Goal: Information Seeking & Learning: Learn about a topic

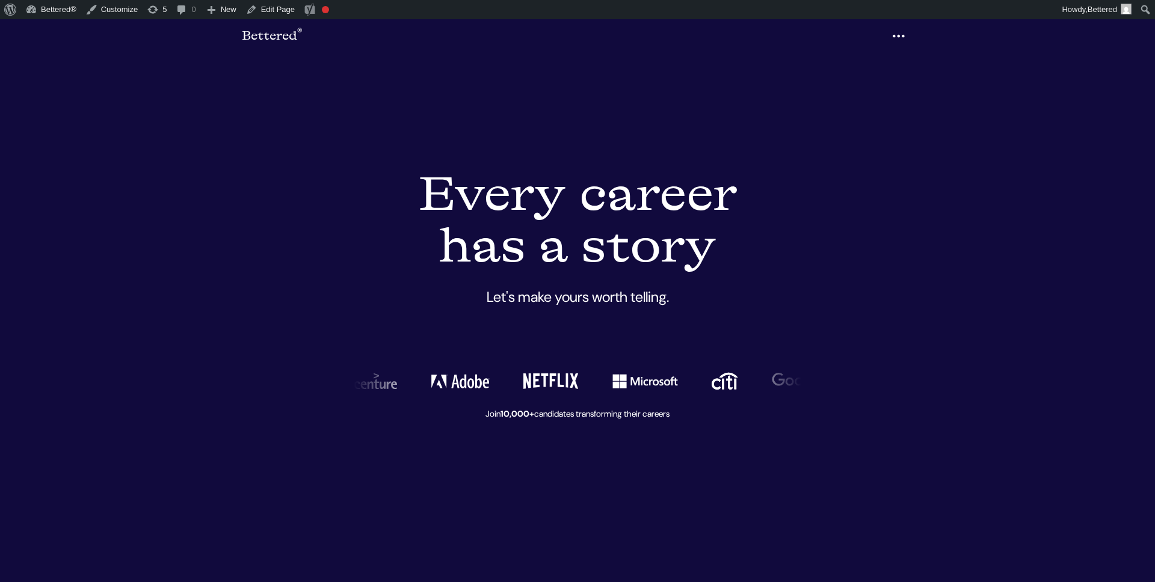
click at [905, 37] on icon "button" at bounding box center [898, 36] width 14 height 19
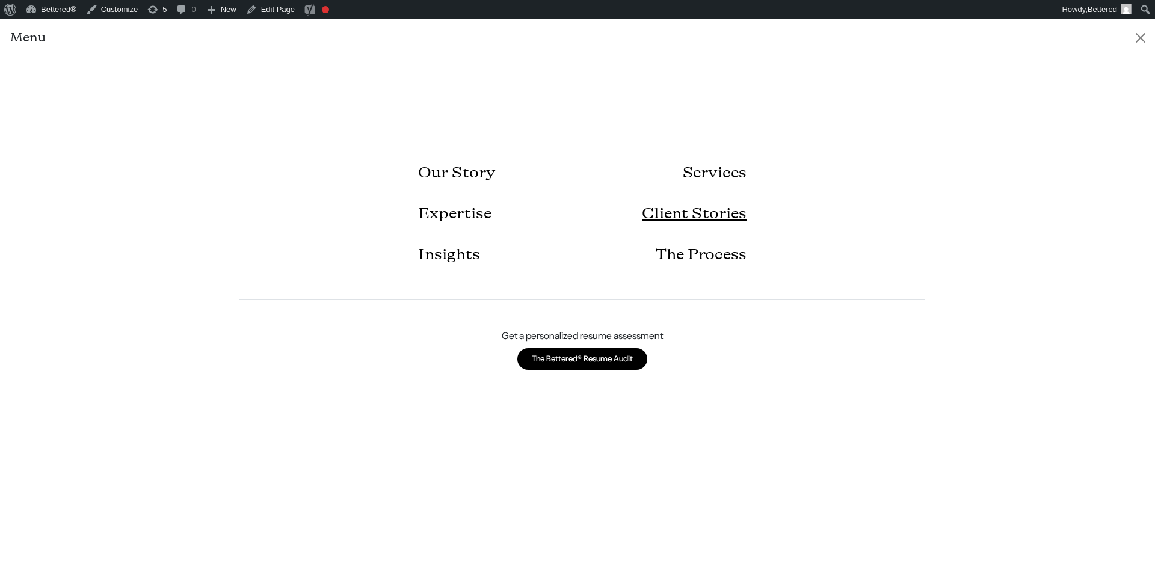
click at [689, 215] on link "Client Stories" at bounding box center [694, 214] width 105 height 41
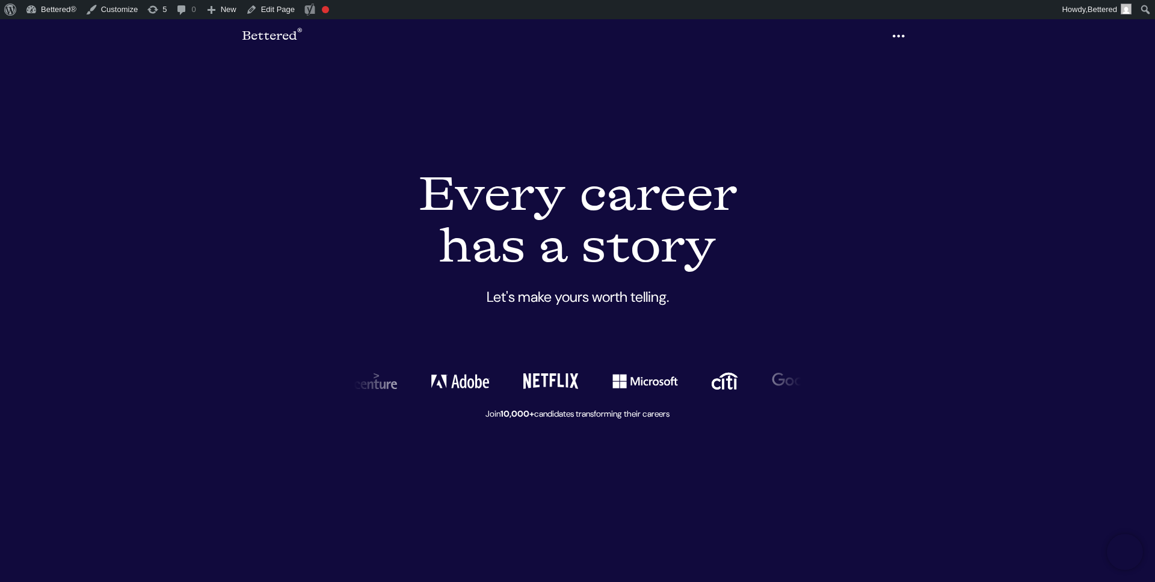
click at [895, 43] on icon "button" at bounding box center [898, 36] width 14 height 19
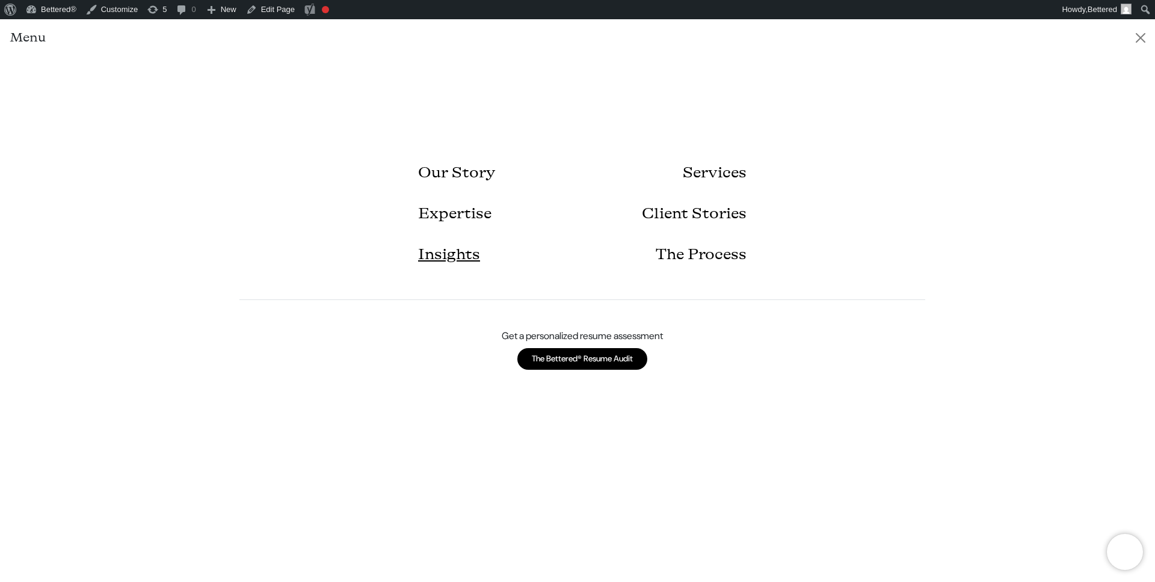
click at [453, 255] on link "Insights" at bounding box center [449, 255] width 62 height 41
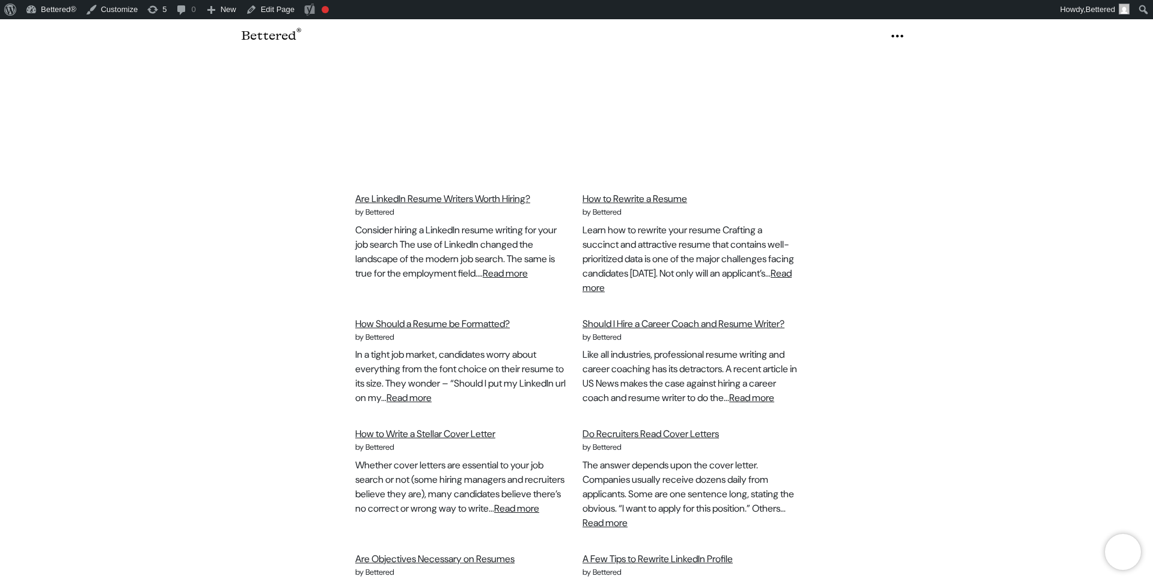
scroll to position [376, 0]
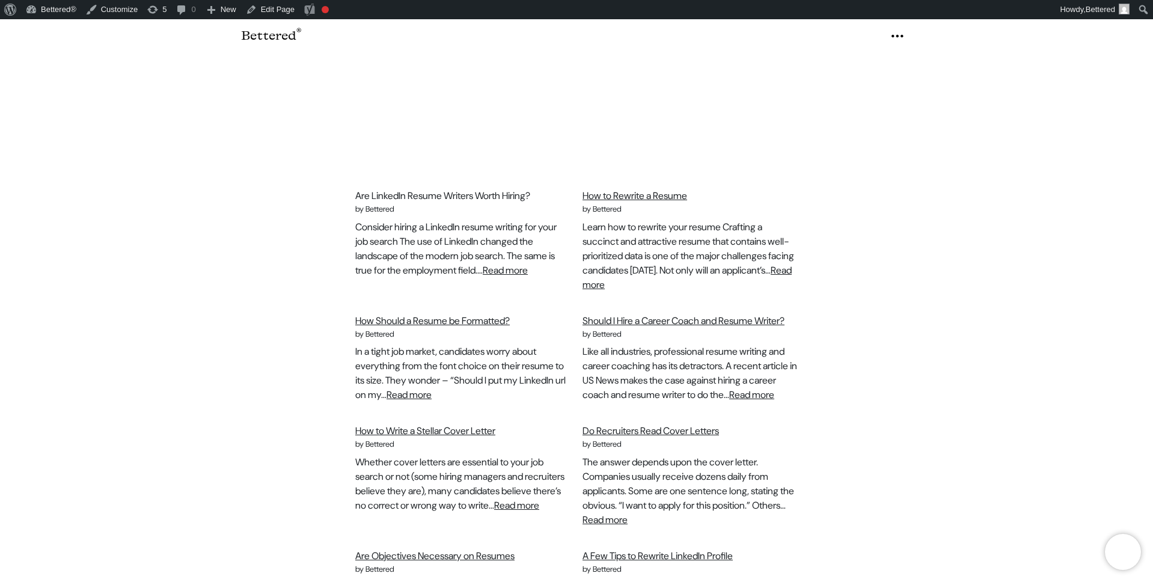
click at [460, 173] on link "Are LinkedIn Resume Writers Worth Hiring?" at bounding box center [442, 172] width 175 height 13
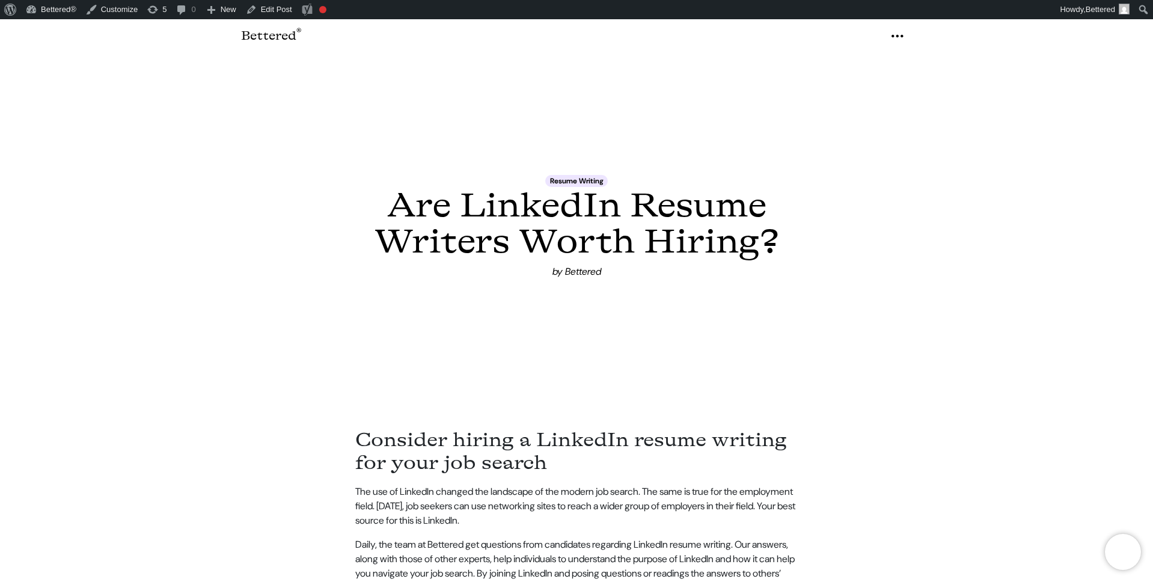
scroll to position [139, 0]
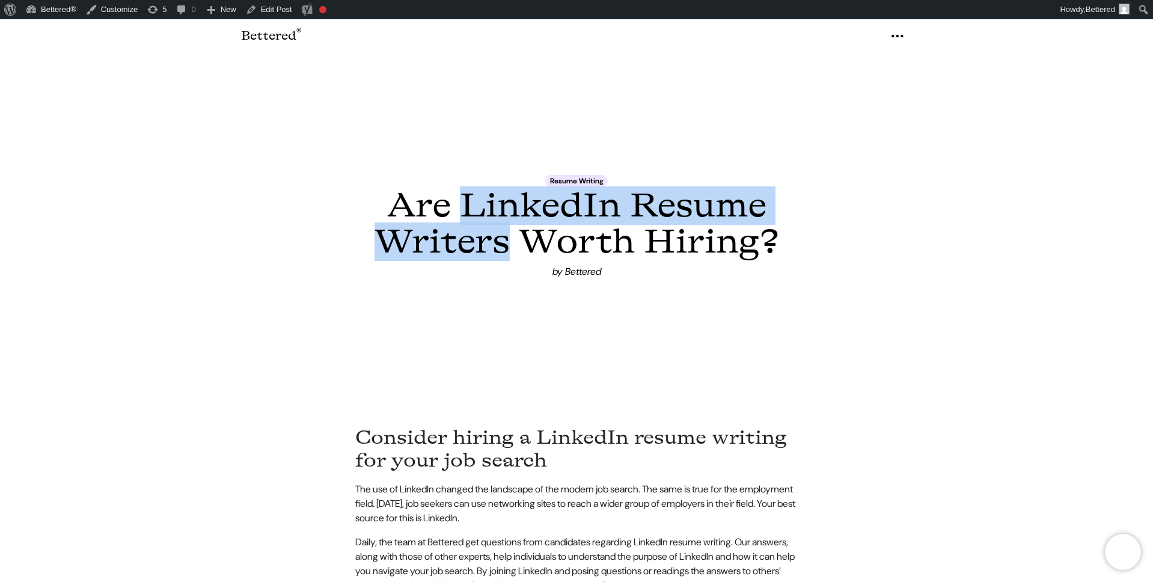
drag, startPoint x: 466, startPoint y: 205, endPoint x: 503, endPoint y: 235, distance: 47.9
click at [503, 235] on h1 "Are LinkedIn Resume Writers Worth Hiring?" at bounding box center [576, 224] width 443 height 72
copy h1 "LinkedIn Resume Writers"
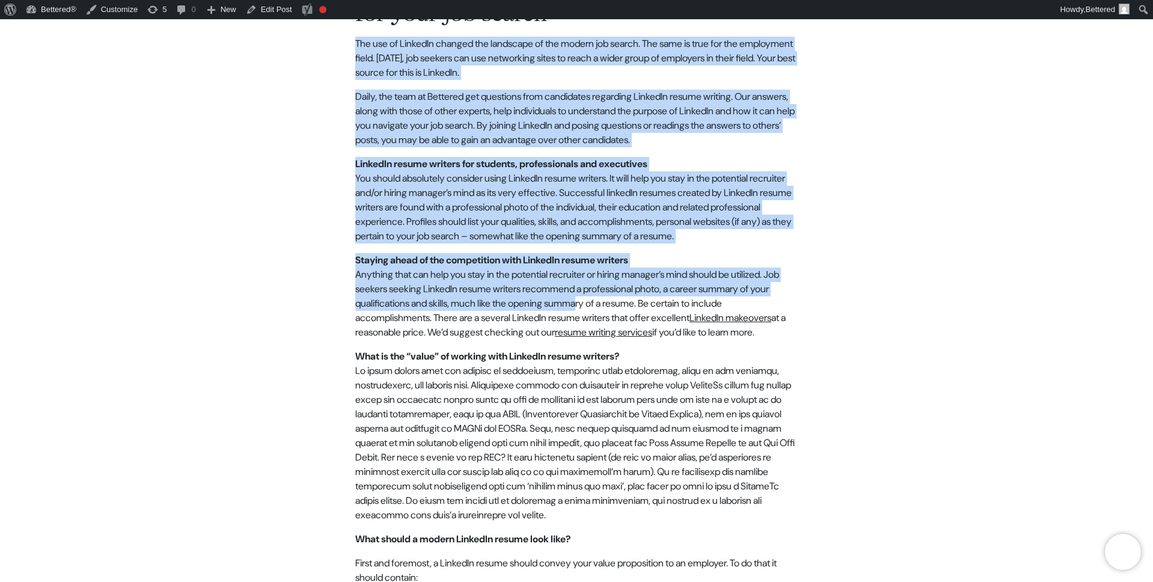
scroll to position [593, 0]
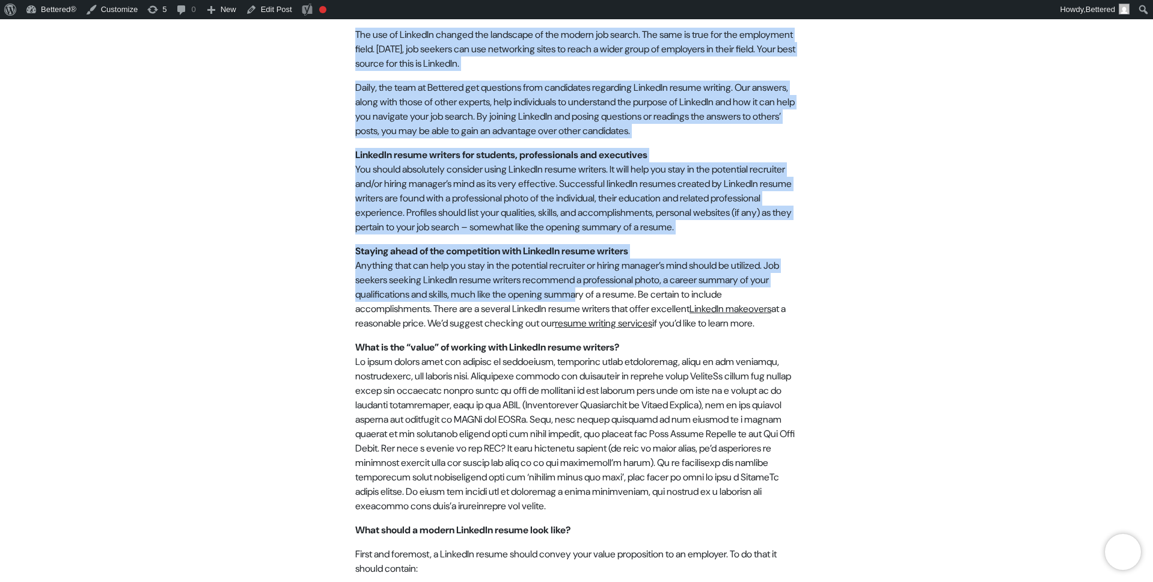
drag, startPoint x: 355, startPoint y: 197, endPoint x: 673, endPoint y: 310, distance: 337.8
click at [673, 310] on article "Consider hiring a LinkedIn resume writing for your job search The use of Linked…" at bounding box center [576, 389] width 457 height 907
copy article "The use of LinkedIn changed the landscape of the modern job search. The same is…"
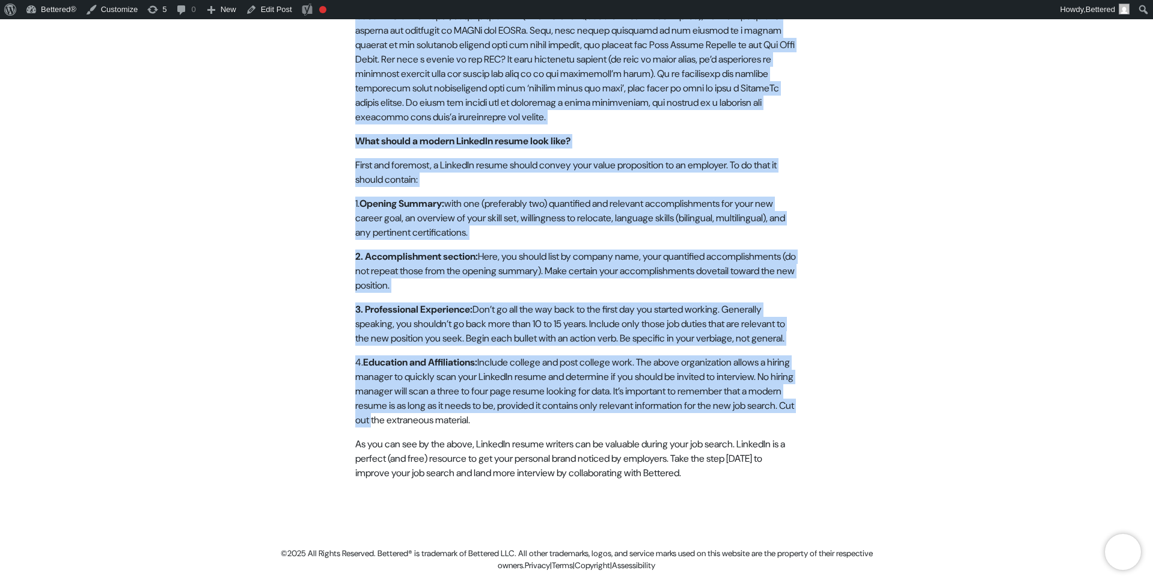
scroll to position [1038, 0]
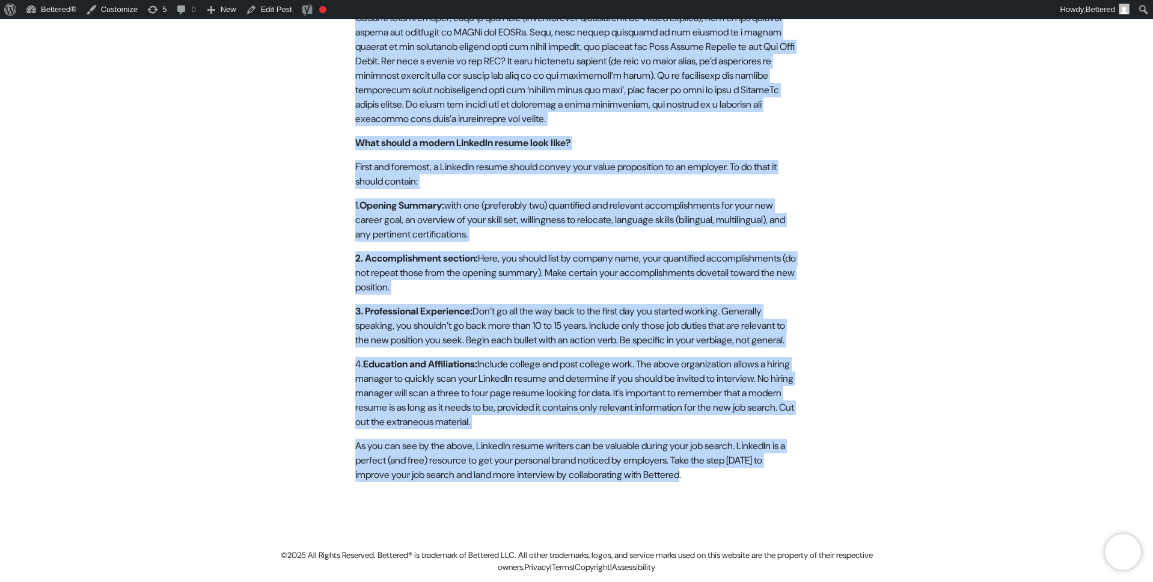
drag, startPoint x: 369, startPoint y: 342, endPoint x: 784, endPoint y: 438, distance: 425.3
click at [784, 438] on article "Consider hiring a LinkedIn resume writing for your job search The use of Linked…" at bounding box center [576, 1] width 457 height 907
copy article "What is the “value” of working with LinkedIn resume writers? It would depend up…"
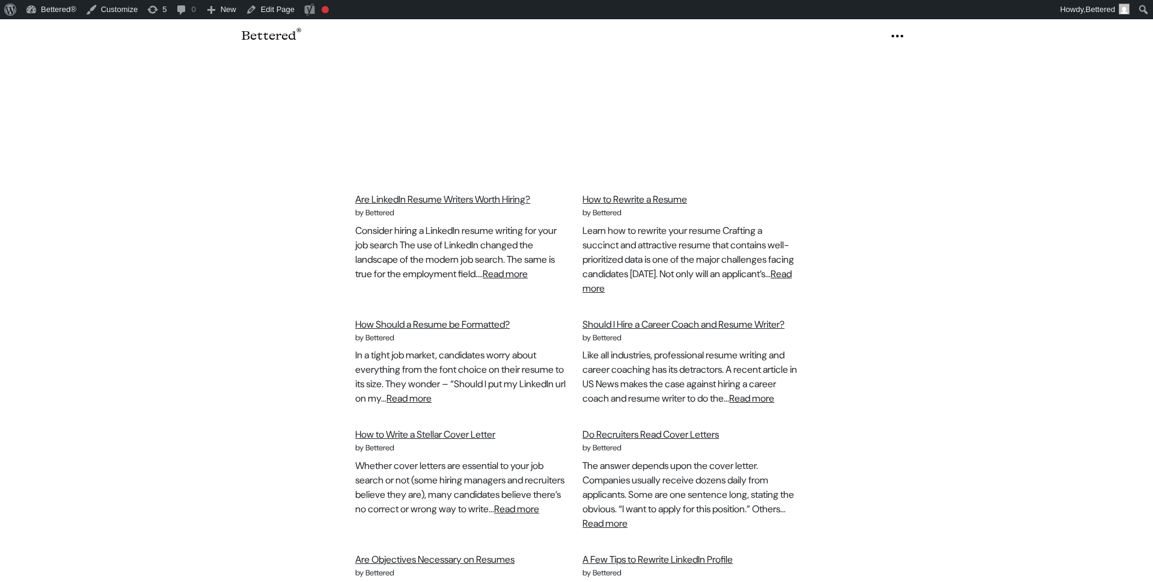
scroll to position [376, 0]
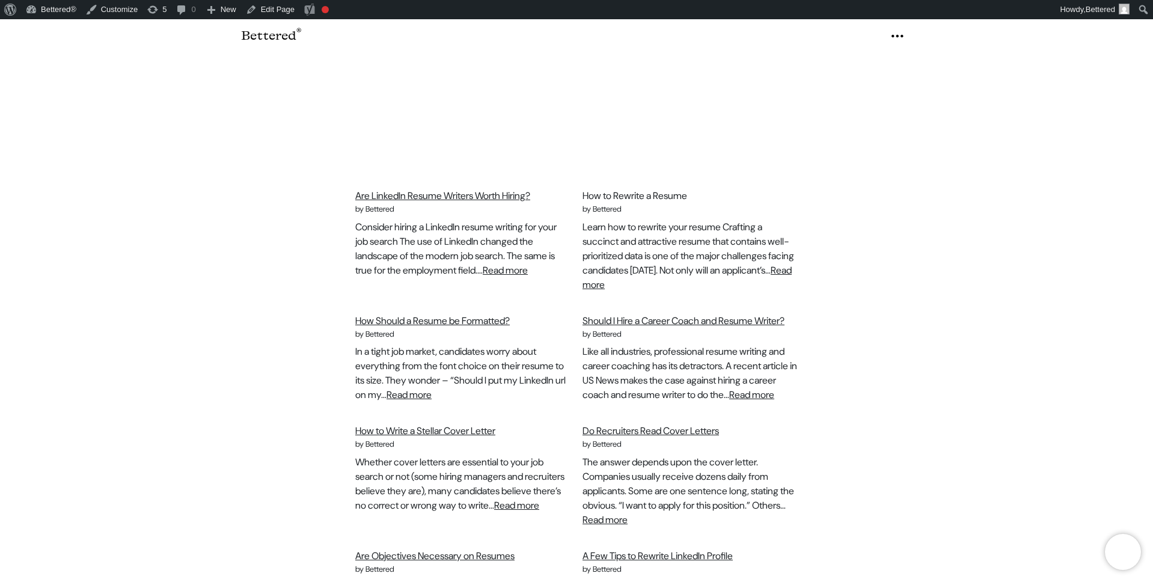
click at [648, 176] on link "How to Rewrite a Resume" at bounding box center [635, 172] width 105 height 13
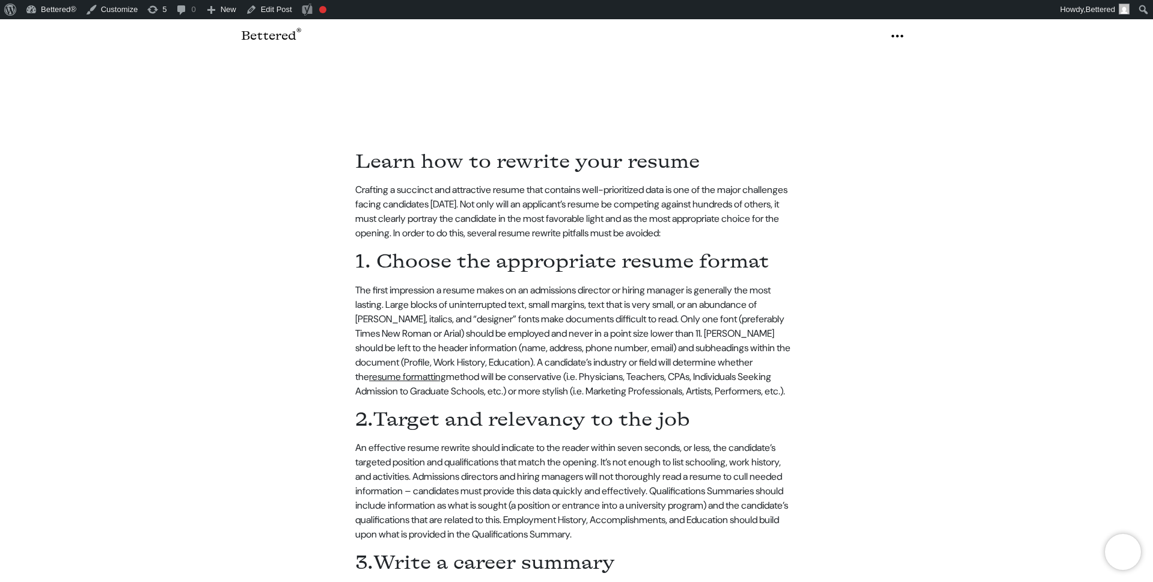
scroll to position [58, 0]
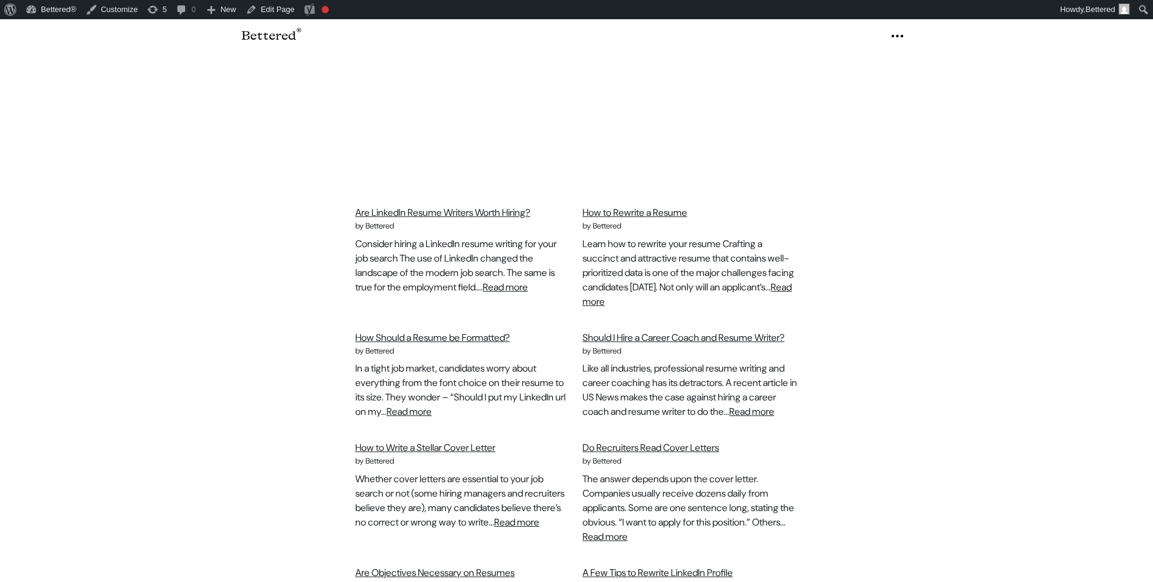
scroll to position [376, 0]
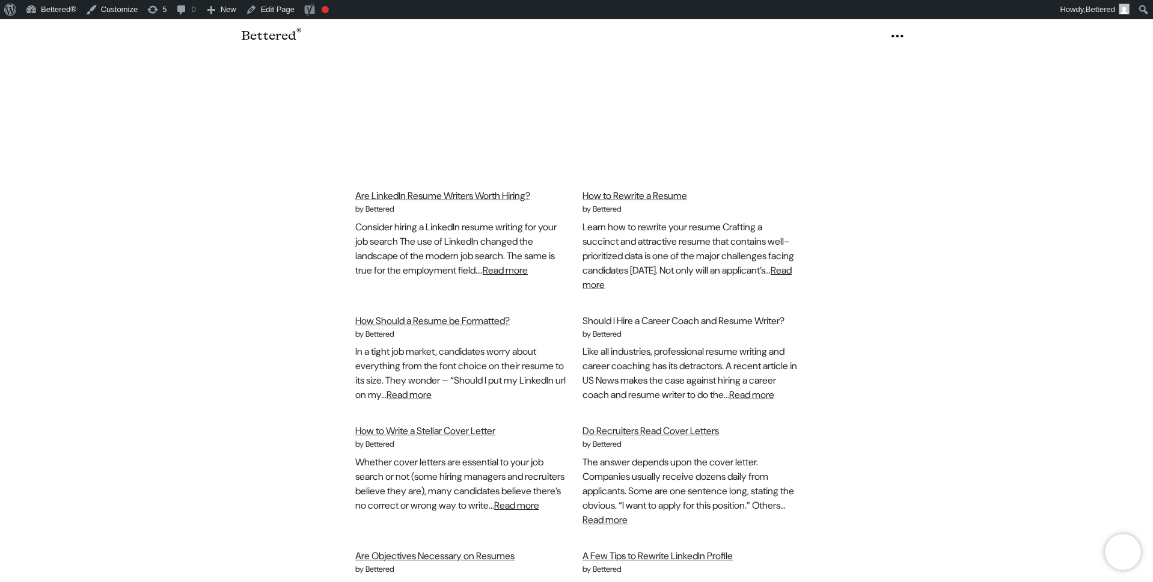
click at [631, 299] on link "Should I Hire a Career Coach and Resume Writer?" at bounding box center [684, 297] width 202 height 13
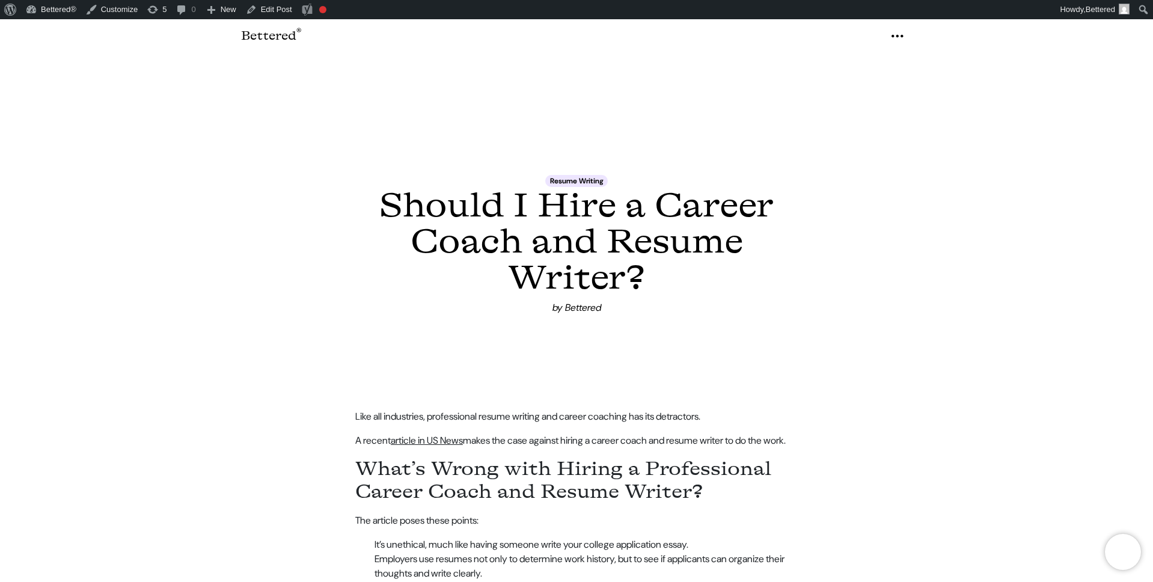
scroll to position [152, 0]
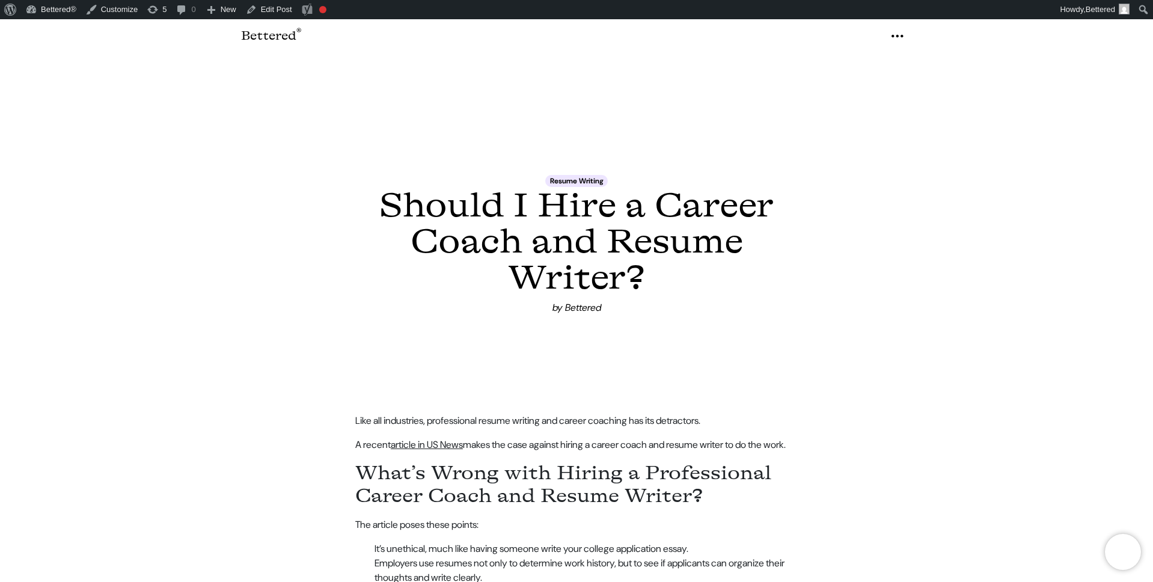
click at [313, 80] on section "Resume Writing Should I Hire a Career Coach and Resume Writer? by Bettered" at bounding box center [576, 291] width 1153 height 582
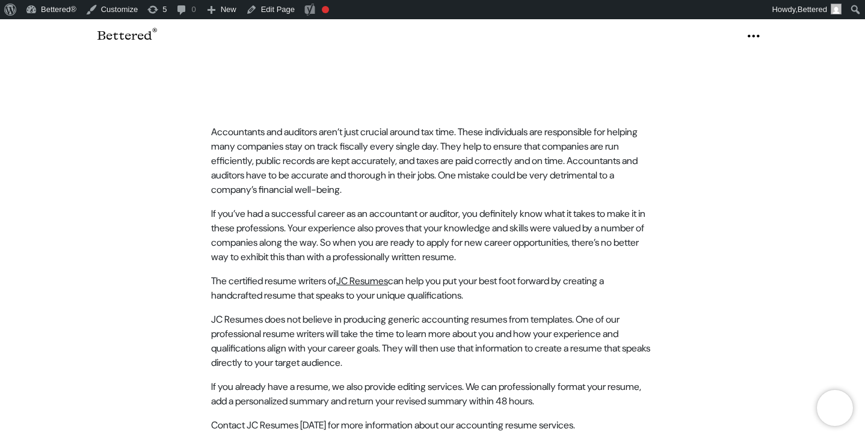
scroll to position [418, 0]
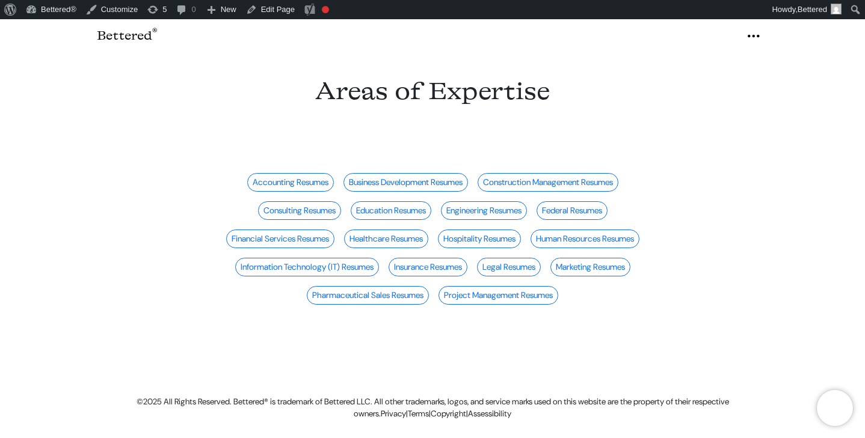
scroll to position [20, 0]
